Goal: Information Seeking & Learning: Learn about a topic

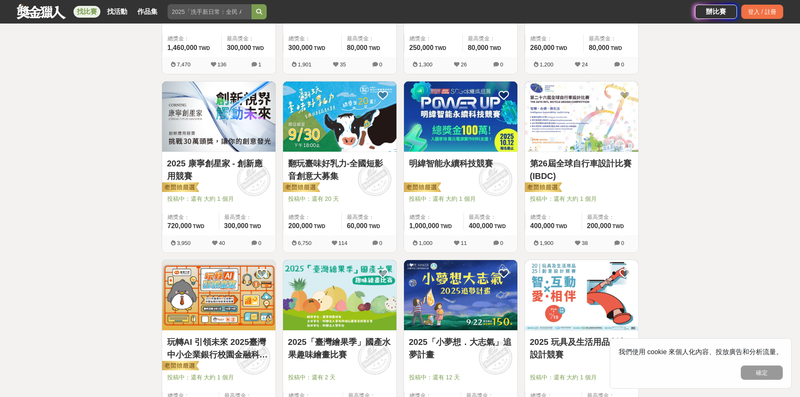
scroll to position [588, 0]
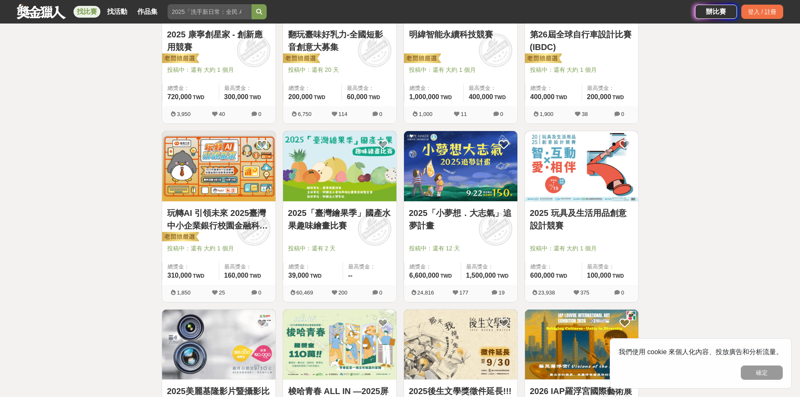
click at [601, 153] on img at bounding box center [581, 166] width 113 height 70
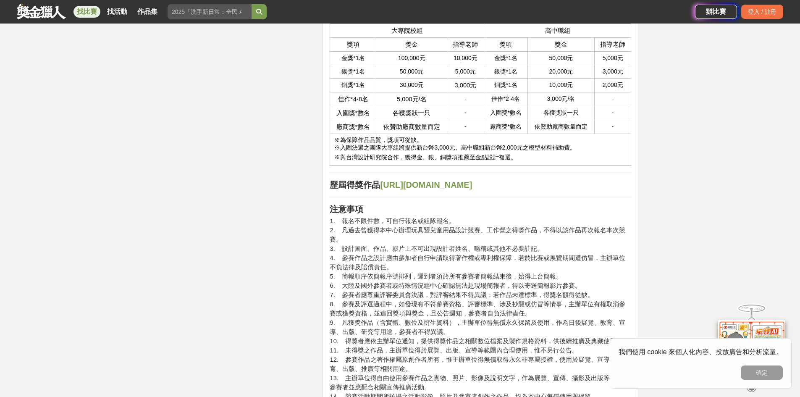
scroll to position [1933, 0]
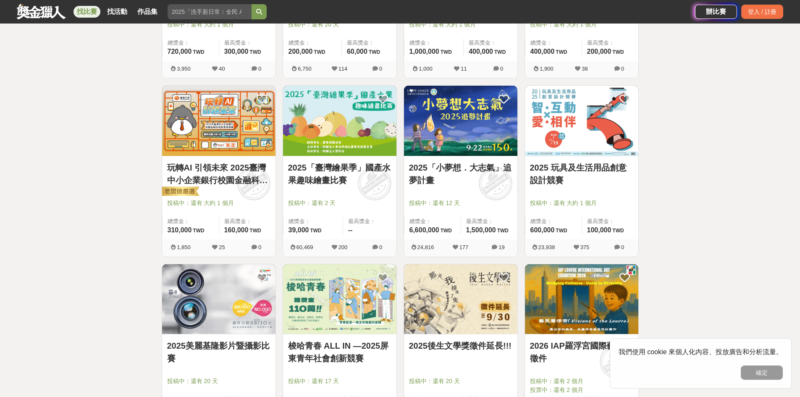
scroll to position [633, 0]
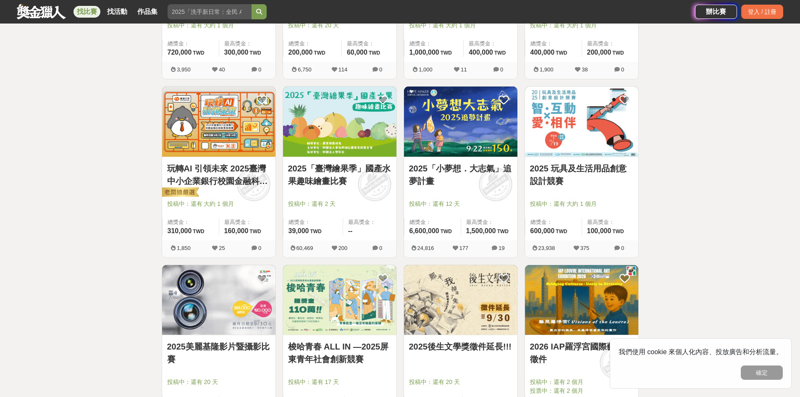
click at [331, 111] on img at bounding box center [339, 122] width 113 height 70
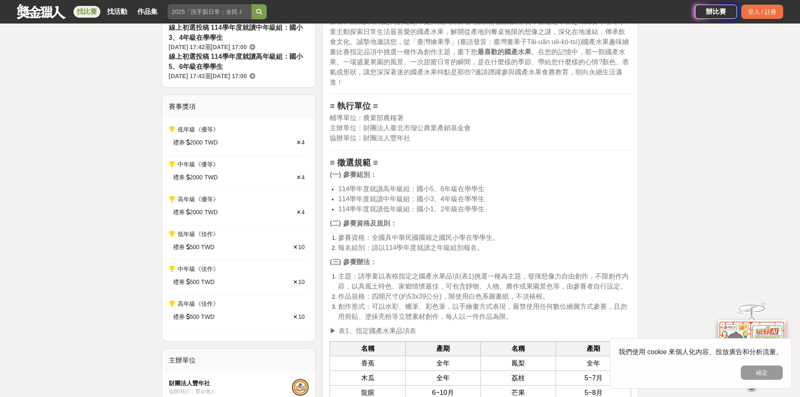
scroll to position [588, 0]
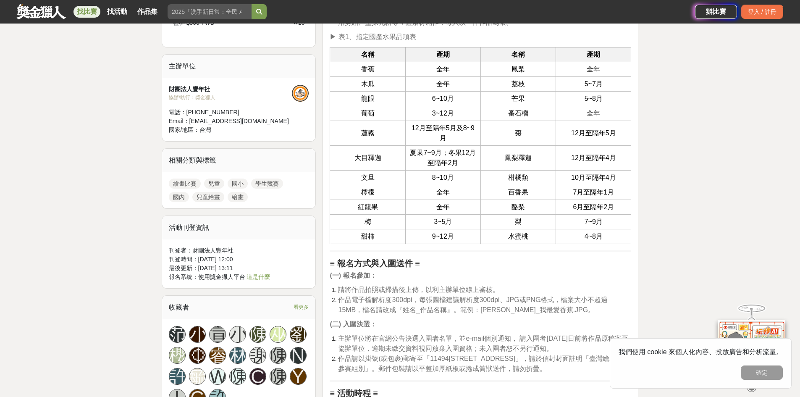
click at [0, 10] on div "找比賽 找活動 作品集 競爭組別 美術班資格 [PERSON_NAME]組 藝術 金門高粱 中文 辦比賽 登入 / 註冊" at bounding box center [400, 12] width 800 height 24
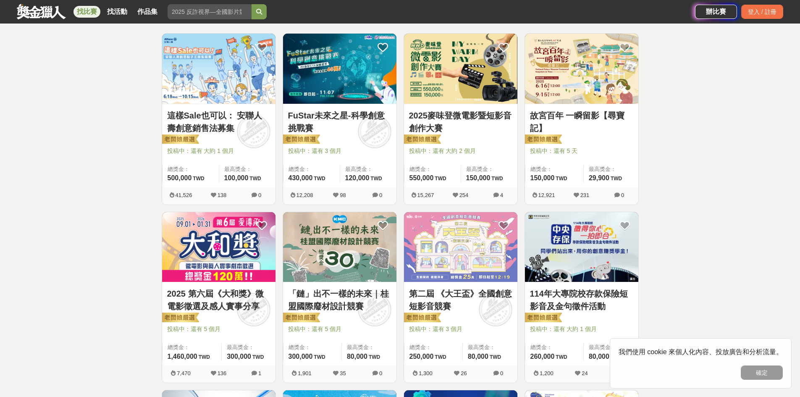
scroll to position [45, 0]
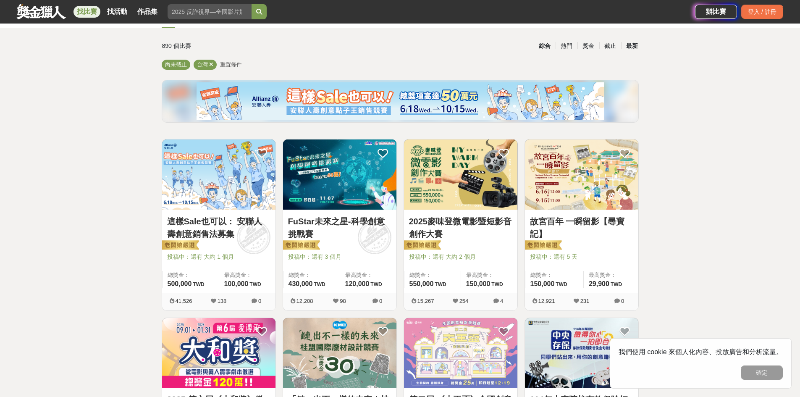
click at [630, 47] on div "最新" at bounding box center [632, 46] width 22 height 15
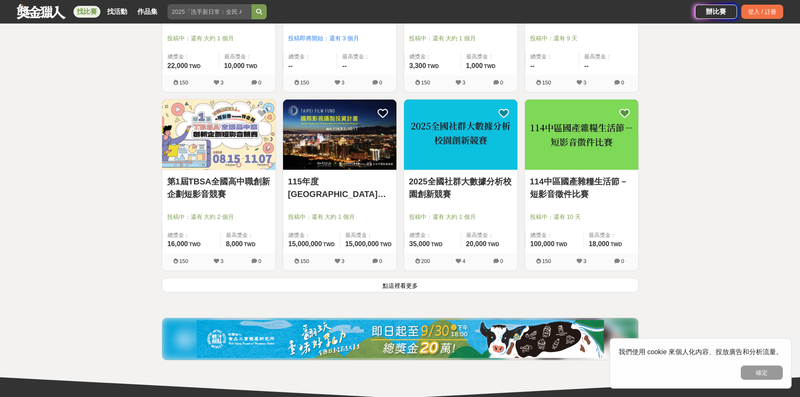
scroll to position [969, 0]
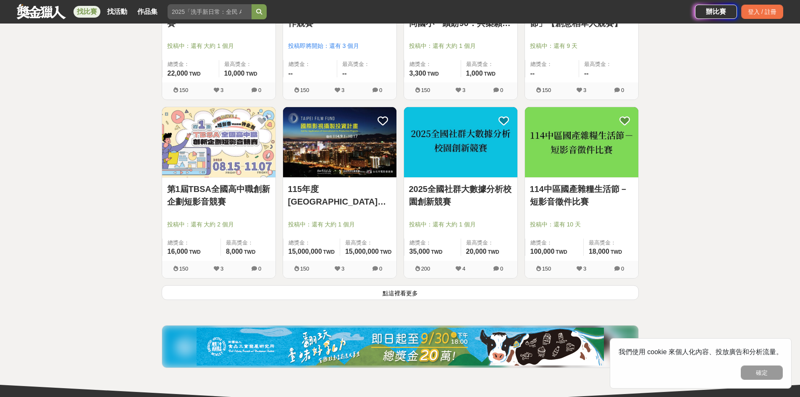
click at [590, 126] on img at bounding box center [581, 142] width 113 height 70
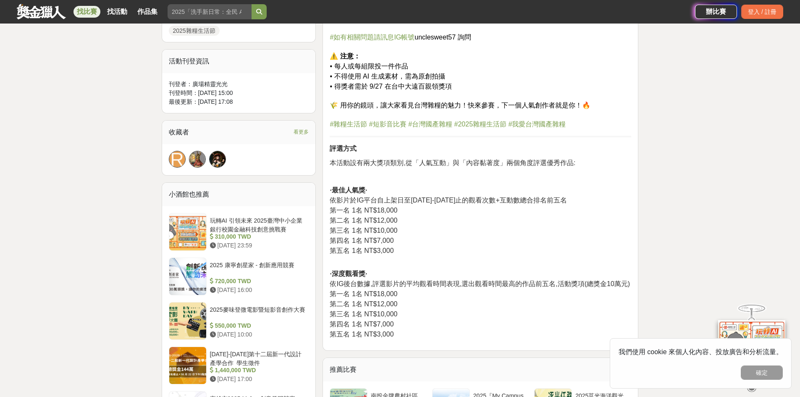
scroll to position [462, 0]
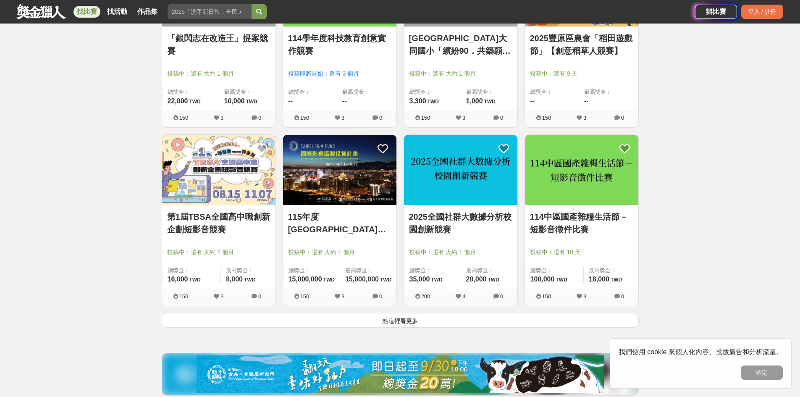
scroll to position [969, 0]
